Goal: Manage account settings

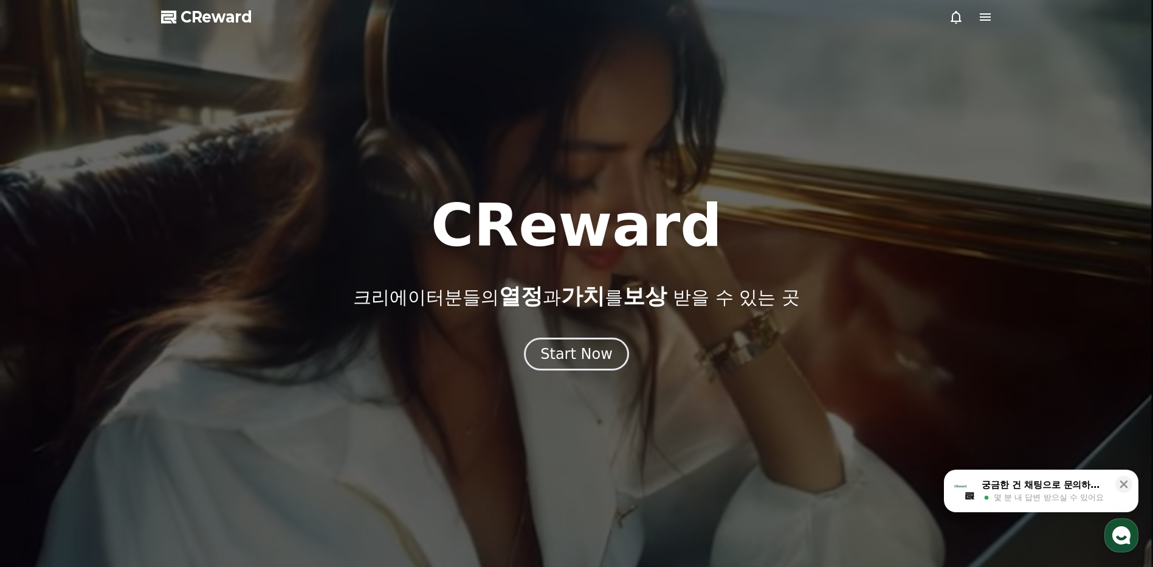
click at [989, 21] on icon at bounding box center [985, 16] width 11 height 7
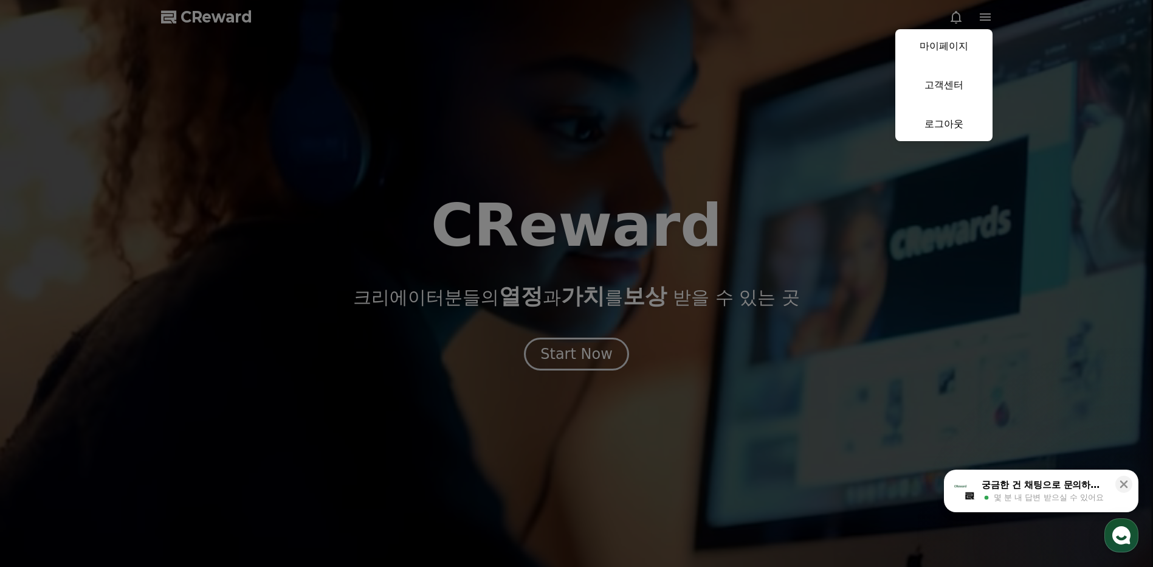
click at [960, 46] on link "마이페이지" at bounding box center [944, 46] width 97 height 34
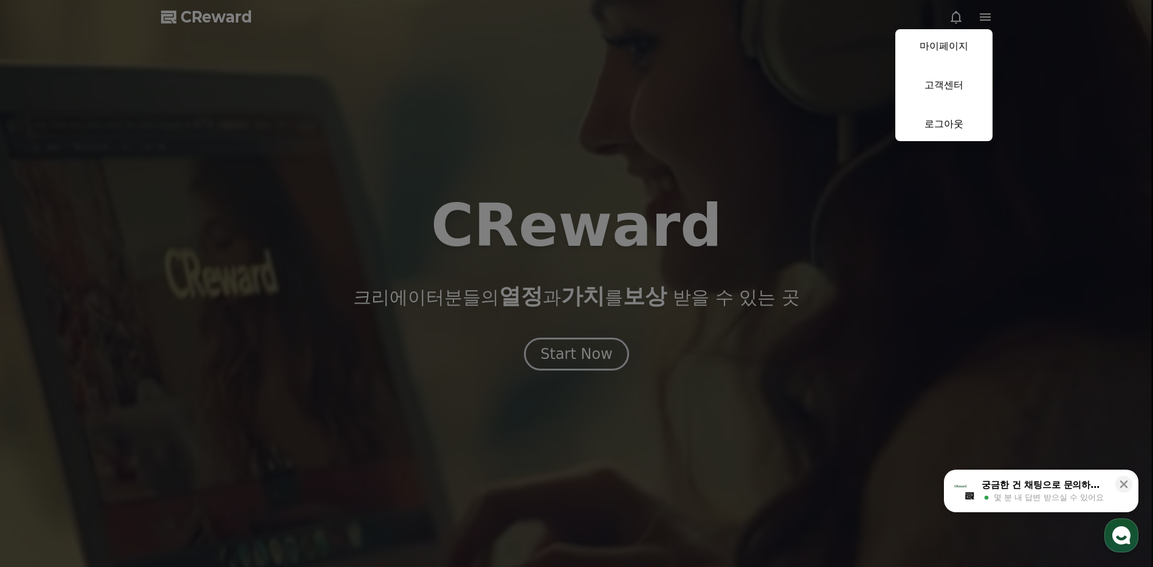
select select "**********"
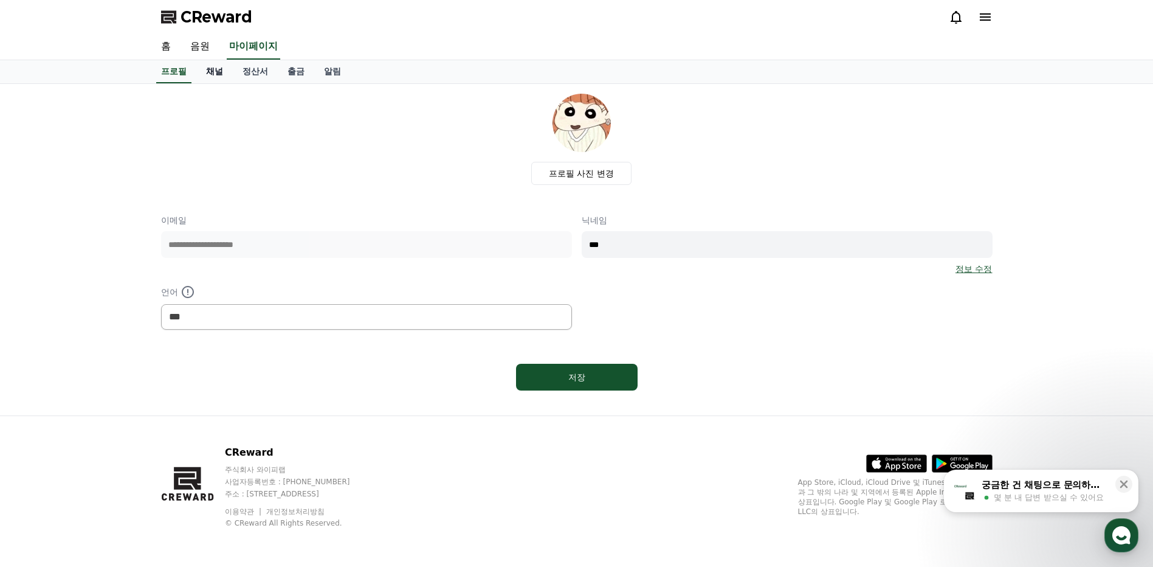
click at [212, 71] on link "채널" at bounding box center [214, 71] width 36 height 23
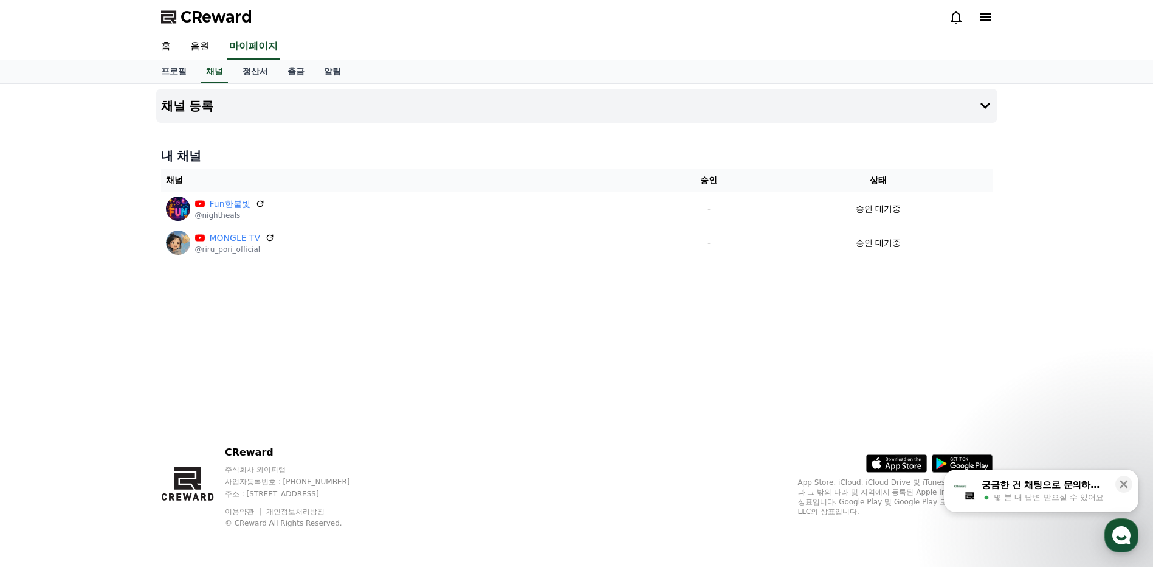
click at [283, 364] on div "채널 등록 내 채널 채널 승인 상태 Fun한불빛 @nightheals - 승인 대기중 MONGLE TV @riru_pori_official -…" at bounding box center [576, 249] width 851 height 331
click at [385, 404] on div "채널 등록 내 채널 채널 승인 상태 Fun한불빛 @nightheals - 승인 대기중 MONGLE TV @riru_pori_official -…" at bounding box center [576, 249] width 851 height 331
